Goal: Task Accomplishment & Management: Manage account settings

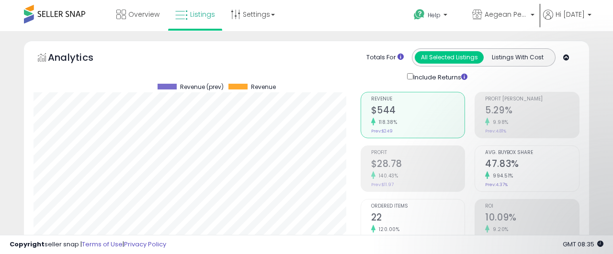
select select "********"
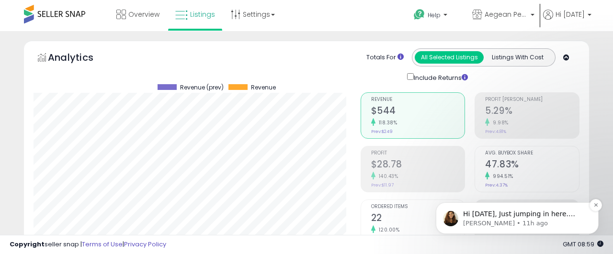
click at [554, 221] on p "[PERSON_NAME] • 11h ago" at bounding box center [525, 223] width 124 height 9
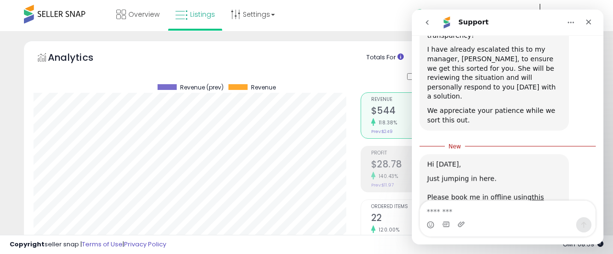
scroll to position [1, 0]
click at [589, 22] on icon "Close" at bounding box center [588, 22] width 5 height 5
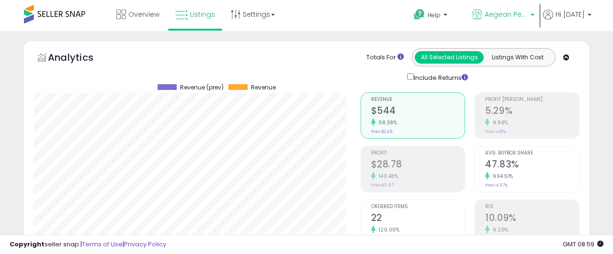
scroll to position [1242, 0]
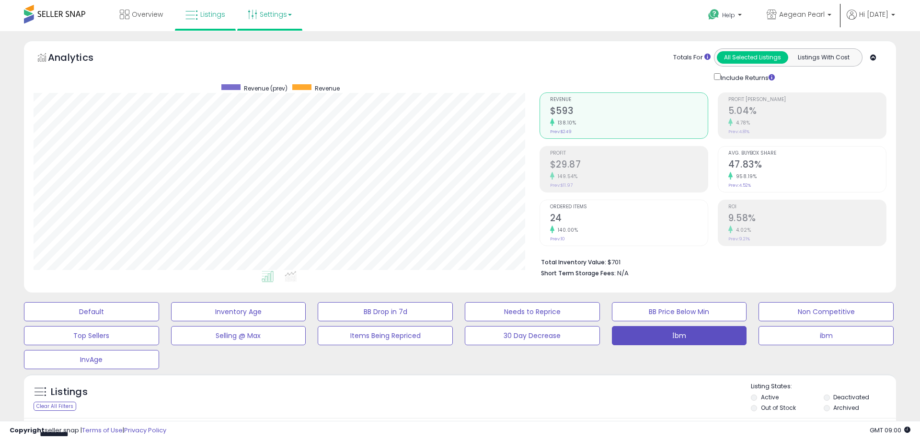
click at [295, 15] on link "Settings" at bounding box center [269, 14] width 58 height 29
click at [613, 14] on span "Aegean Pearl" at bounding box center [801, 15] width 45 height 10
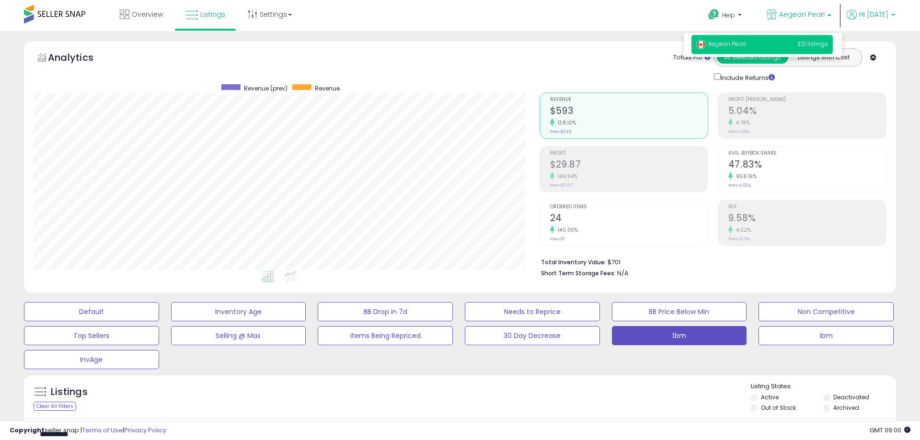
click at [613, 15] on span "Hi [DATE]" at bounding box center [873, 15] width 29 height 10
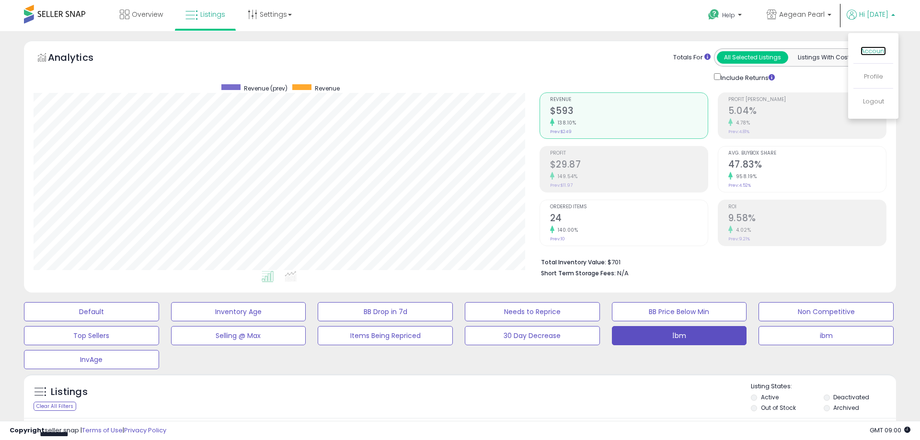
click at [613, 48] on link "Account" at bounding box center [872, 50] width 25 height 9
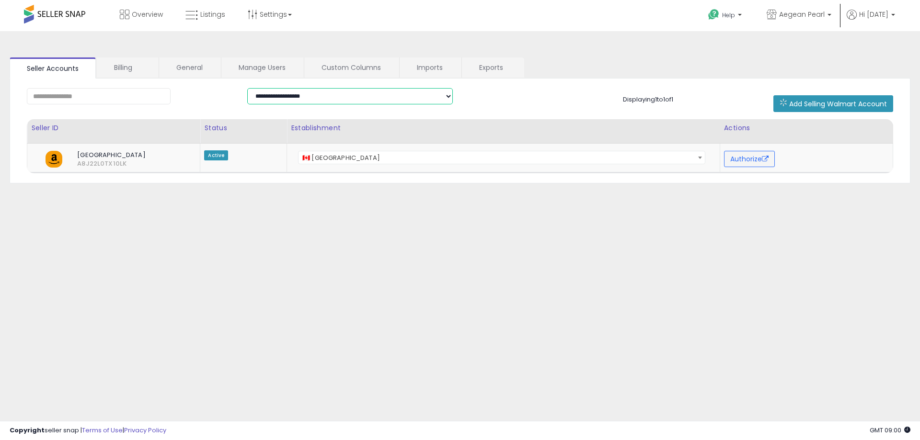
click at [247, 88] on select "**********" at bounding box center [350, 96] width 206 height 16
click at [279, 253] on div "**********" at bounding box center [460, 240] width 910 height 398
click at [204, 74] on link "General" at bounding box center [189, 67] width 61 height 20
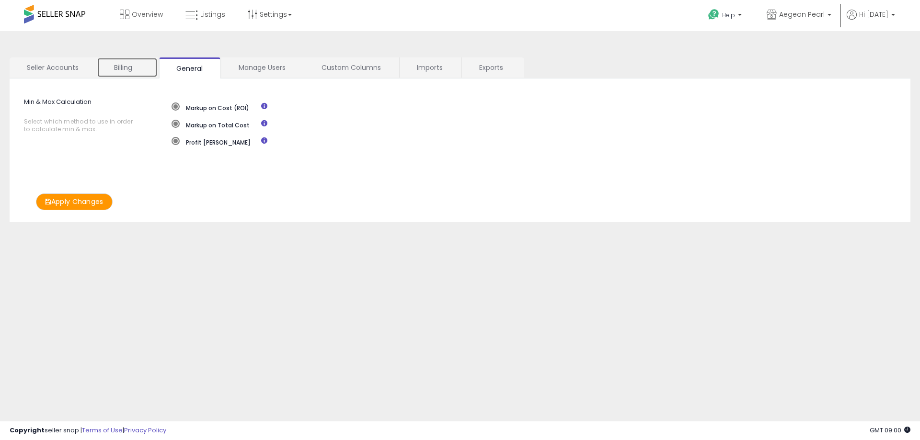
click at [137, 71] on link "Billing" at bounding box center [127, 67] width 61 height 20
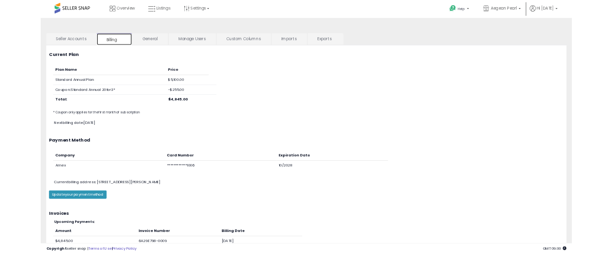
scroll to position [57, 0]
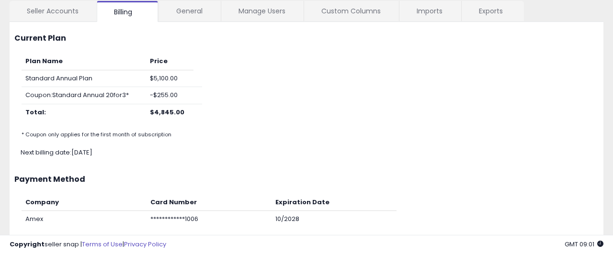
click at [357, 77] on div "Plan Name Price Standard Annual Plan $5,100.00 Coupon: Standard Annual 20for3* …" at bounding box center [306, 97] width 599 height 88
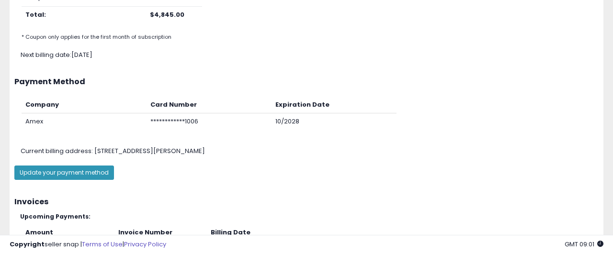
scroll to position [229, 0]
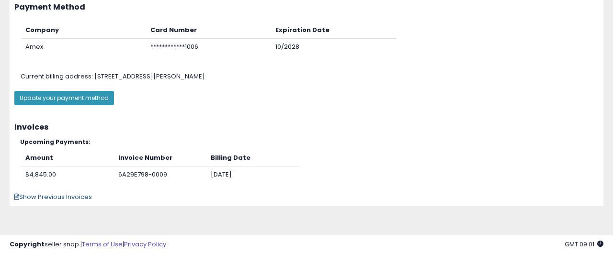
click at [59, 197] on span "Show Previous Invoices" at bounding box center [53, 197] width 78 height 9
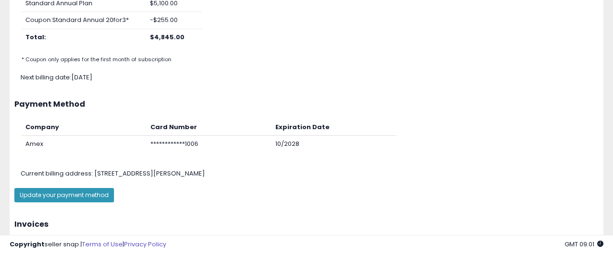
scroll to position [83, 0]
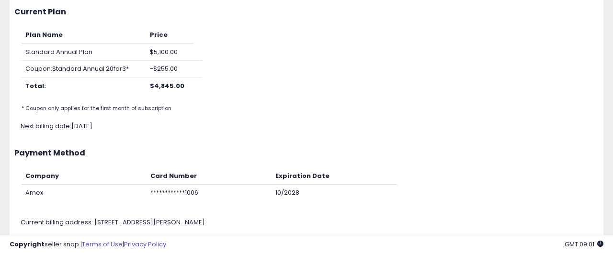
click at [200, 124] on div "Next billing date: August 14th 2026" at bounding box center [312, 126] width 599 height 9
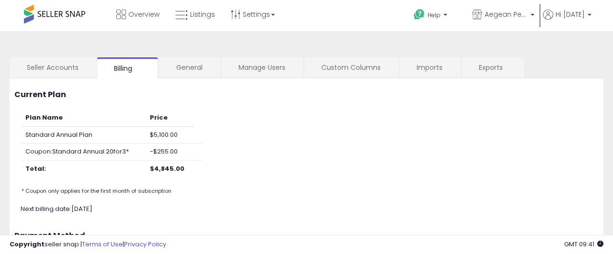
scroll to position [98, 0]
